Goal: Check status: Check status

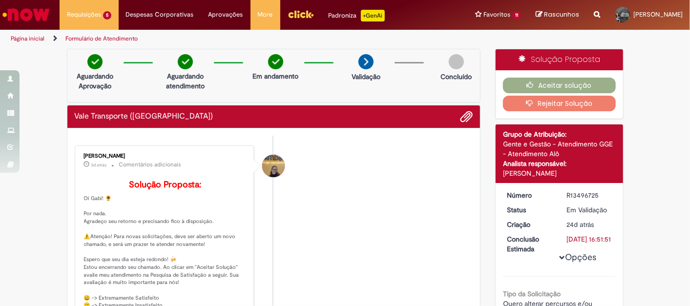
click at [531, 100] on icon "button" at bounding box center [532, 103] width 12 height 7
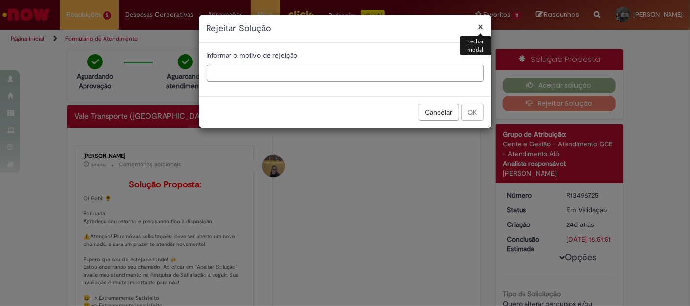
click at [332, 78] on input "text" at bounding box center [345, 73] width 277 height 17
type input "*"
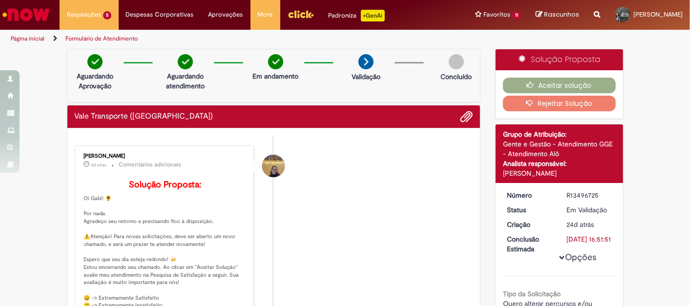
click at [536, 105] on button "Rejeitar Solução" at bounding box center [559, 104] width 113 height 16
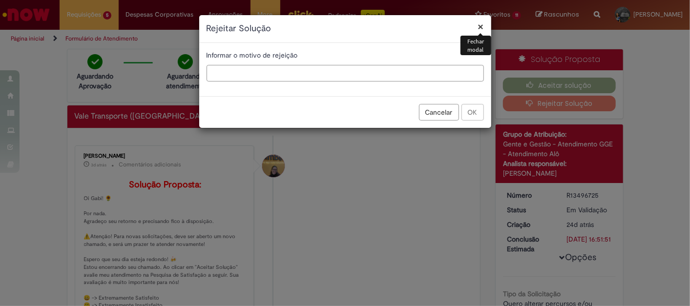
click at [328, 76] on input "text" at bounding box center [345, 73] width 277 height 17
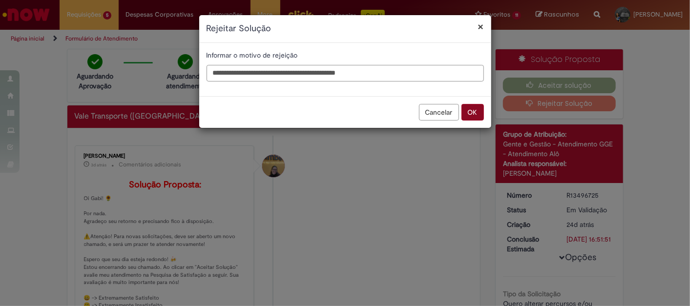
type input "**********"
click at [464, 107] on button "OK" at bounding box center [472, 112] width 22 height 17
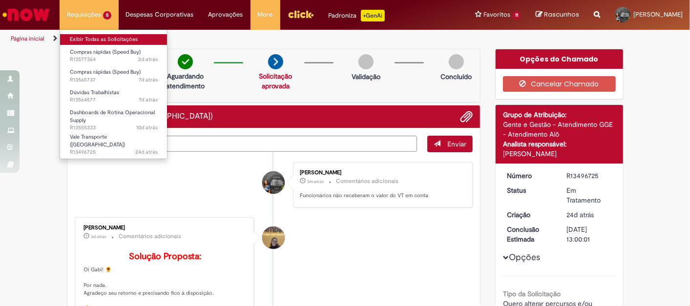
click at [94, 43] on link "Exibir Todas as Solicitações" at bounding box center [113, 39] width 107 height 11
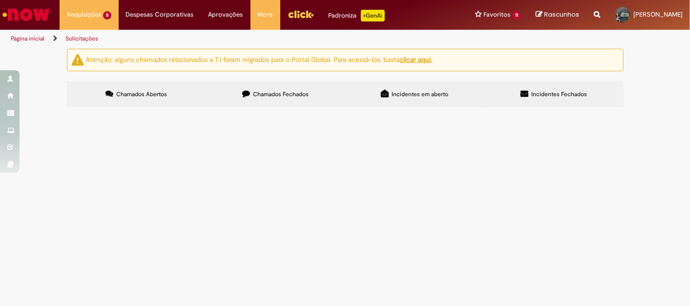
click at [0, 0] on span "Treinamento NR13 - Formação Caldeiras Turma 2" at bounding box center [0, 0] width 0 height 0
click at [0, 0] on span "Compras rápidas (Speed Buy)" at bounding box center [0, 0] width 0 height 0
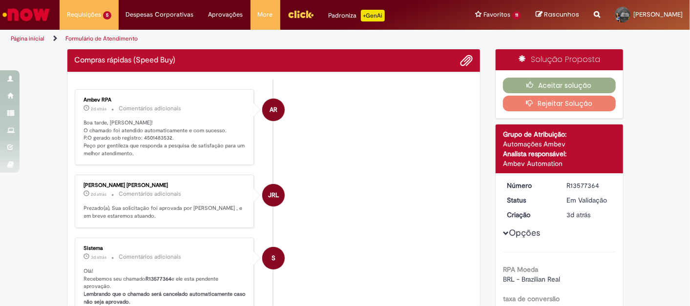
click at [153, 135] on p "Boa tarde, [PERSON_NAME]! O chamado foi atendido automaticamente e com sucesso.…" at bounding box center [165, 138] width 163 height 39
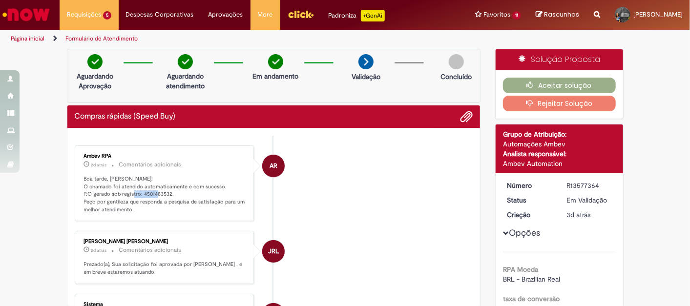
copy p "4501483532"
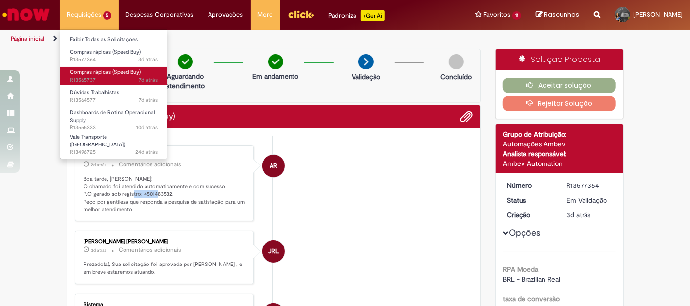
click at [121, 71] on span "Compras rápidas (Speed Buy)" at bounding box center [105, 71] width 71 height 7
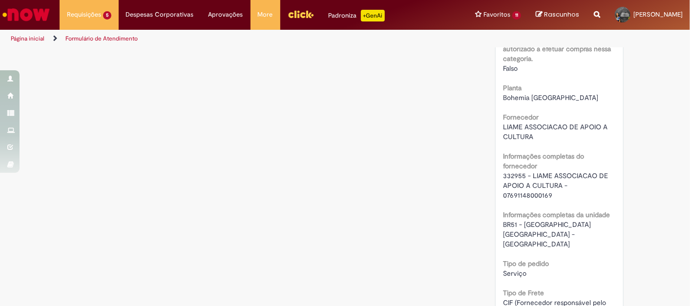
scroll to position [705, 0]
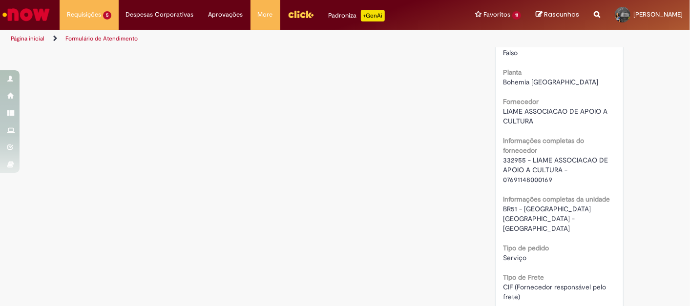
click at [537, 180] on span "332955 - LIAME ASSOCIACAO DE APOIO A CULTURA - 07691148000169" at bounding box center [556, 170] width 107 height 28
copy span "07691148000169"
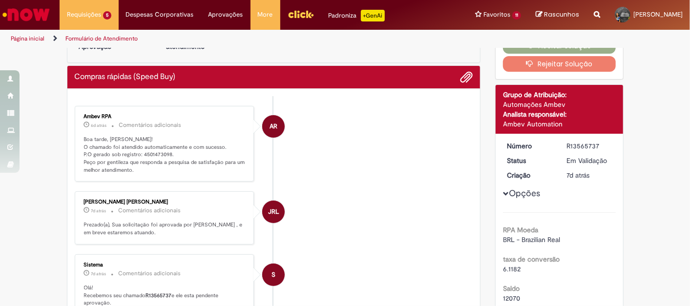
scroll to position [0, 0]
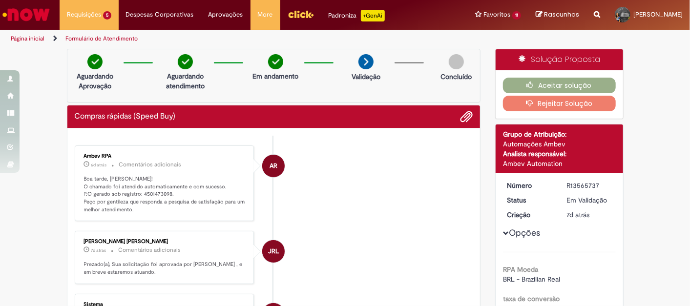
click at [41, 12] on img "Ir para a Homepage" at bounding box center [26, 15] width 50 height 20
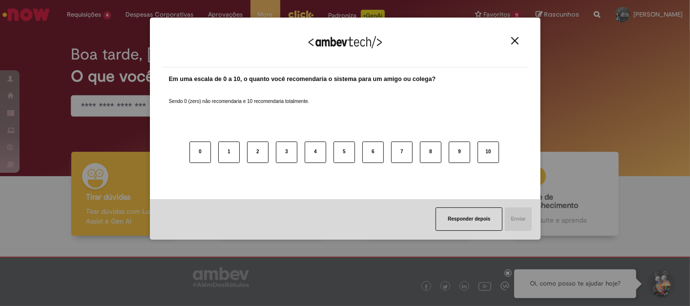
click at [517, 39] on img "Close" at bounding box center [514, 40] width 7 height 7
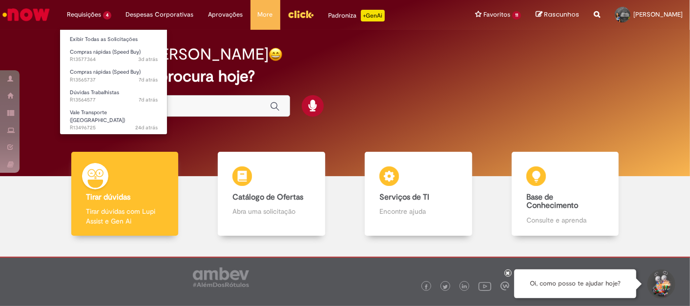
click at [82, 105] on li "Vale Transporte (VT) 24d atrás 24 dias atrás R13496725" at bounding box center [113, 116] width 107 height 23
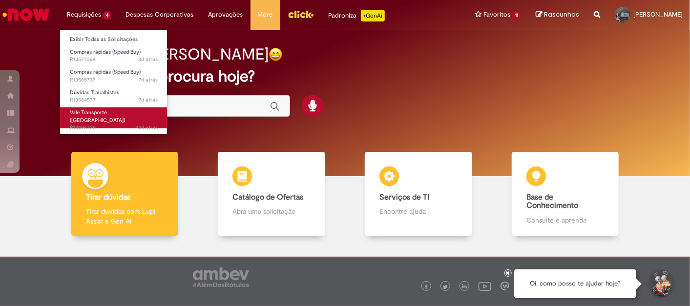
click at [75, 113] on span "Vale Transporte ([GEOGRAPHIC_DATA])" at bounding box center [97, 116] width 55 height 15
click at [123, 124] on span "24d atrás 24 dias atrás R13496725" at bounding box center [114, 128] width 88 height 8
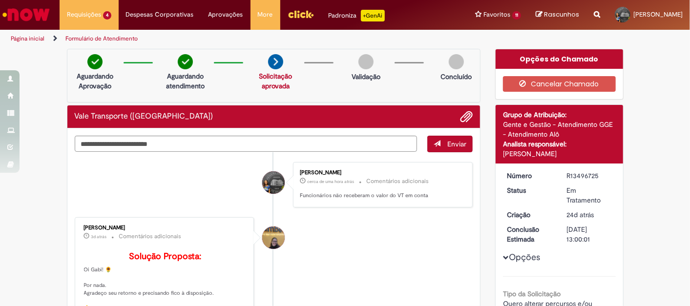
click at [34, 17] on img "Ir para a Homepage" at bounding box center [26, 15] width 50 height 20
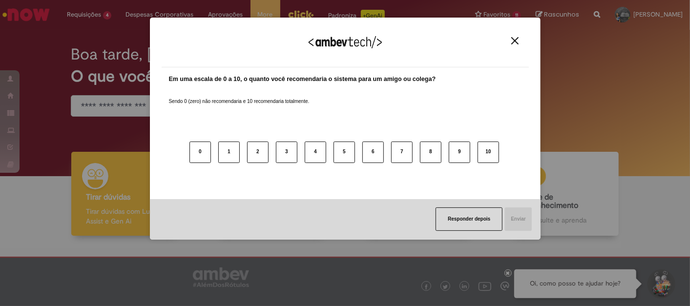
click at [515, 43] on img "Close" at bounding box center [514, 40] width 7 height 7
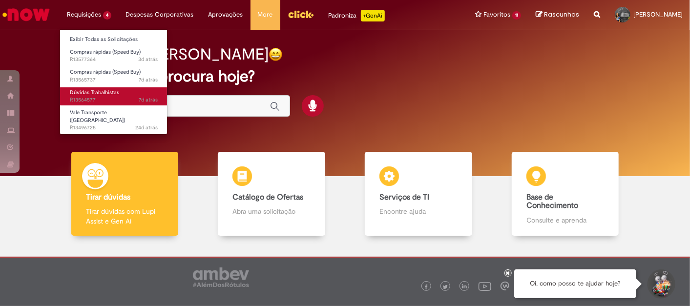
click at [117, 87] on link "Dúvidas Trabalhistas 7d atrás 7 dias atrás R13564577" at bounding box center [113, 96] width 107 height 18
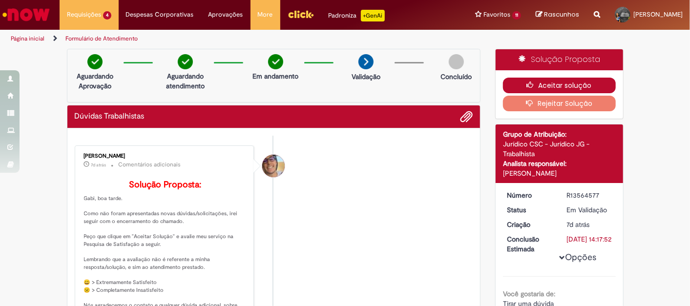
click at [546, 85] on button "Aceitar solução" at bounding box center [559, 86] width 113 height 16
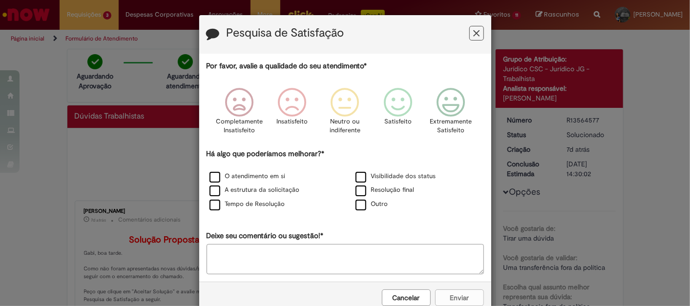
click at [473, 34] on icon "Feedback" at bounding box center [476, 33] width 6 height 10
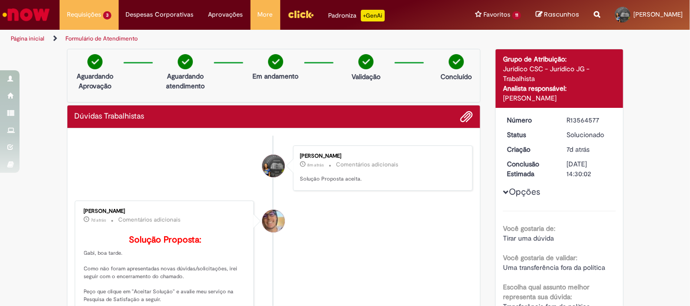
click at [41, 11] on img "Ir para a Homepage" at bounding box center [26, 15] width 50 height 20
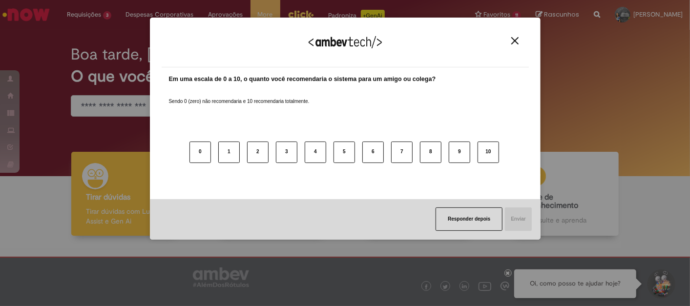
click at [514, 40] on img "Close" at bounding box center [514, 40] width 7 height 7
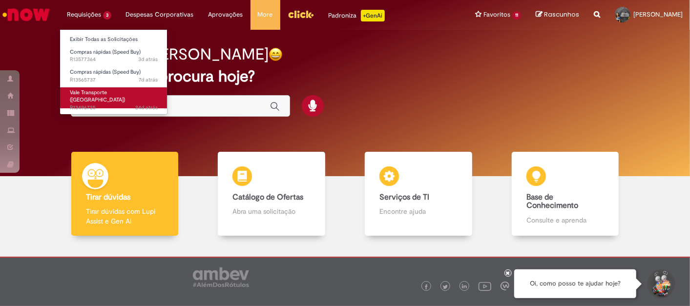
click at [113, 92] on span "Vale Transporte ([GEOGRAPHIC_DATA])" at bounding box center [97, 96] width 55 height 15
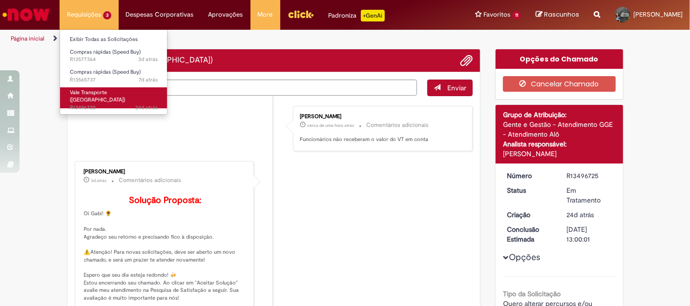
click at [113, 92] on span "Vale Transporte ([GEOGRAPHIC_DATA])" at bounding box center [97, 96] width 55 height 15
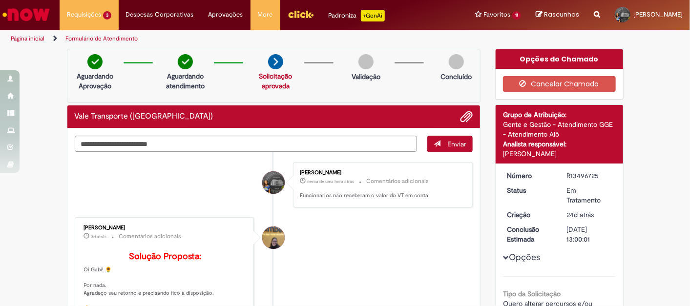
click at [36, 20] on img "Ir para a Homepage" at bounding box center [26, 15] width 50 height 20
